Goal: Navigation & Orientation: Find specific page/section

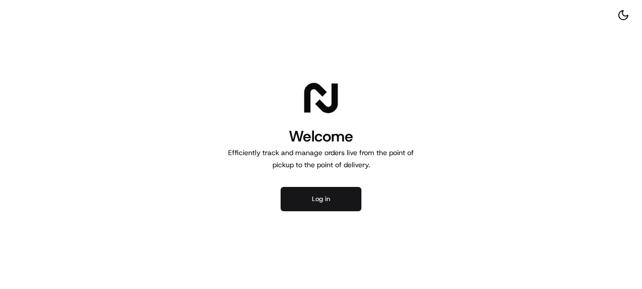
click at [330, 207] on button "Log in" at bounding box center [321, 199] width 81 height 24
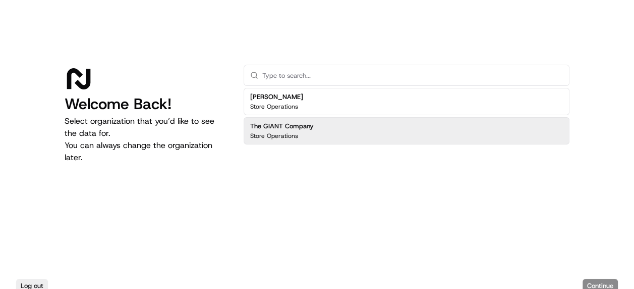
click at [305, 136] on div "Store Operations" at bounding box center [282, 136] width 64 height 8
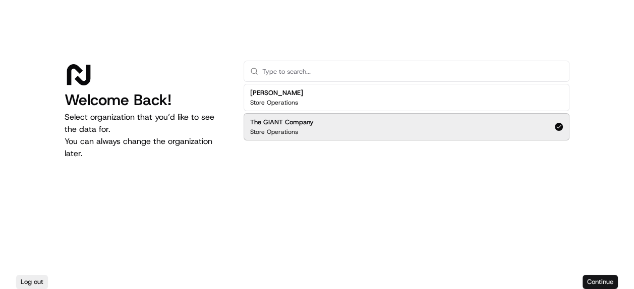
click at [598, 276] on button "Continue" at bounding box center [600, 282] width 35 height 14
